Goal: Information Seeking & Learning: Learn about a topic

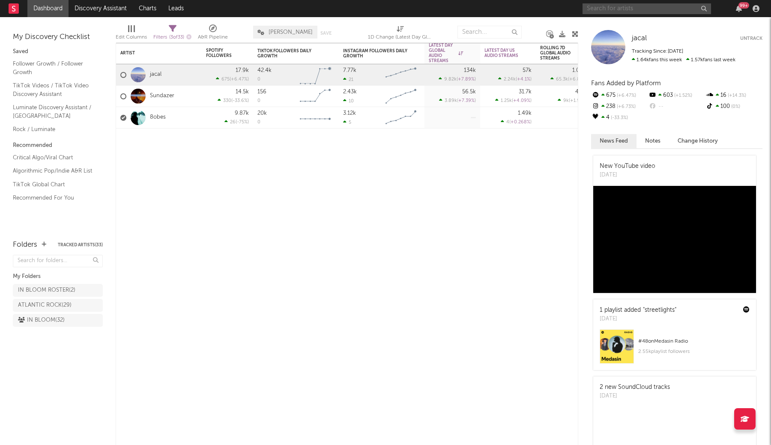
click at [624, 5] on input "text" at bounding box center [646, 8] width 128 height 11
click at [625, 9] on input "overgrown" at bounding box center [646, 8] width 128 height 11
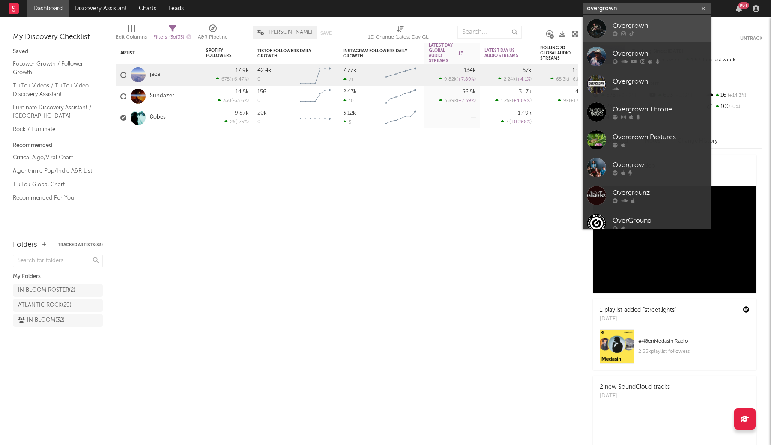
type input "overgrown"
click at [625, 25] on div "Overgrown" at bounding box center [659, 26] width 94 height 10
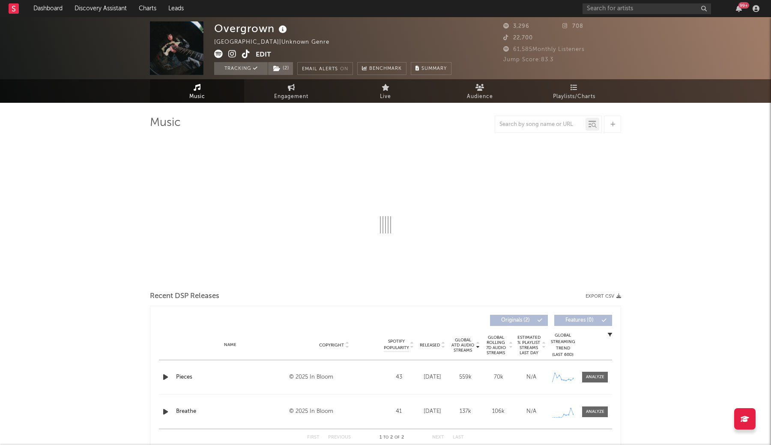
select select "1w"
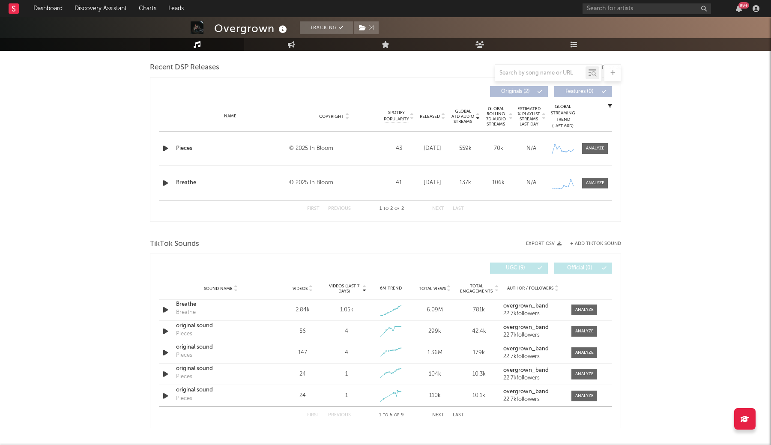
scroll to position [297, 0]
click at [578, 308] on div at bounding box center [584, 309] width 18 height 6
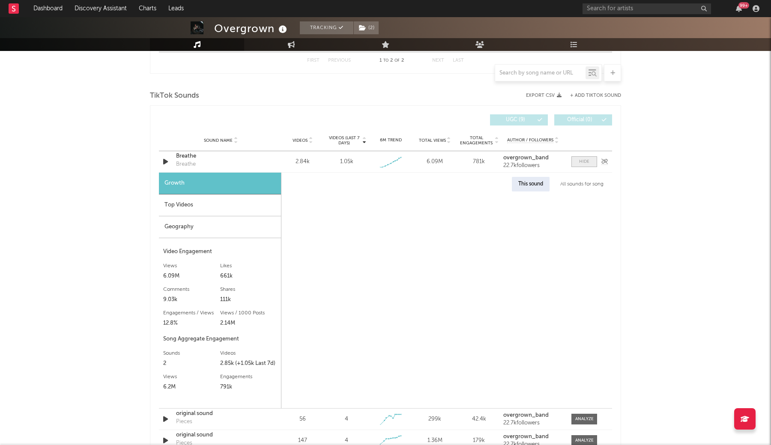
select select "1w"
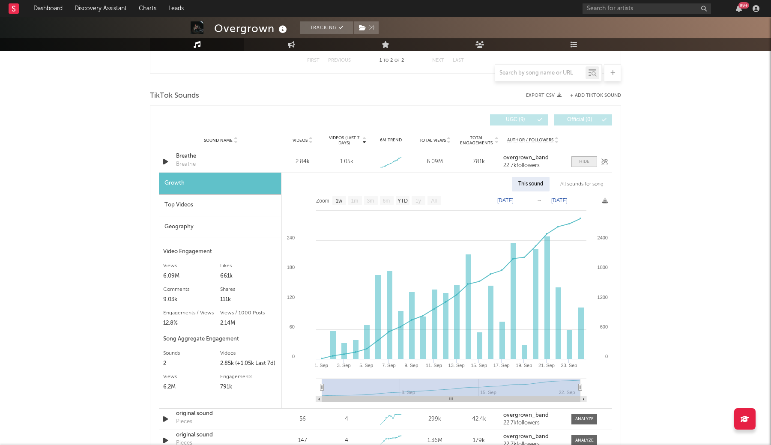
scroll to position [446, 0]
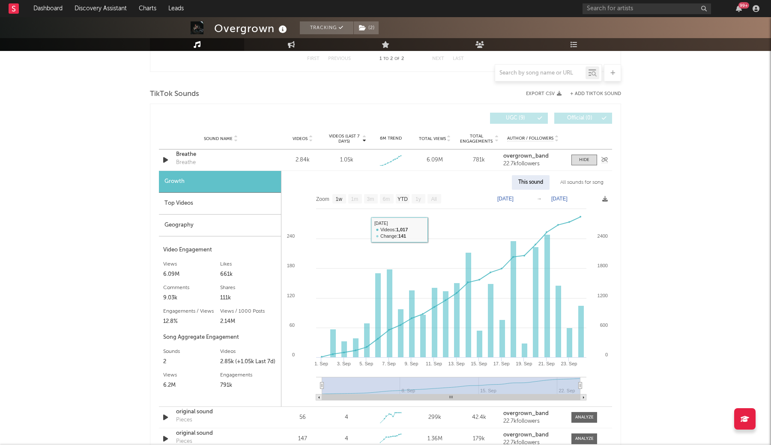
click at [188, 155] on div "Breathe" at bounding box center [220, 154] width 89 height 9
